Goal: Information Seeking & Learning: Find specific fact

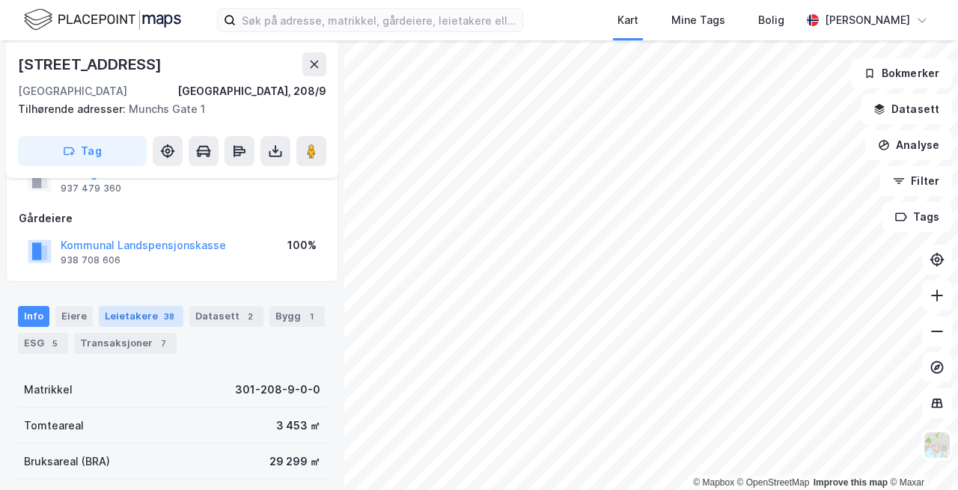
scroll to position [142, 0]
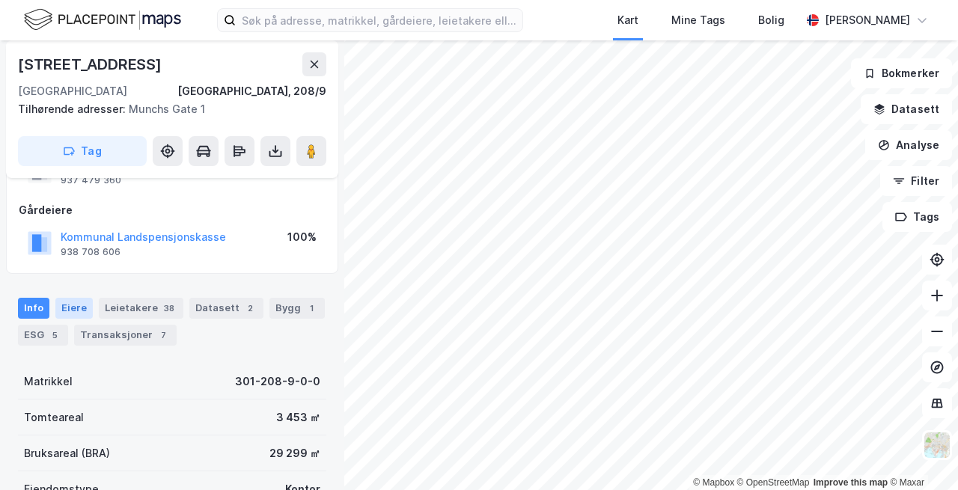
click at [69, 303] on div "Eiere" at bounding box center [73, 308] width 37 height 21
